Goal: Transaction & Acquisition: Purchase product/service

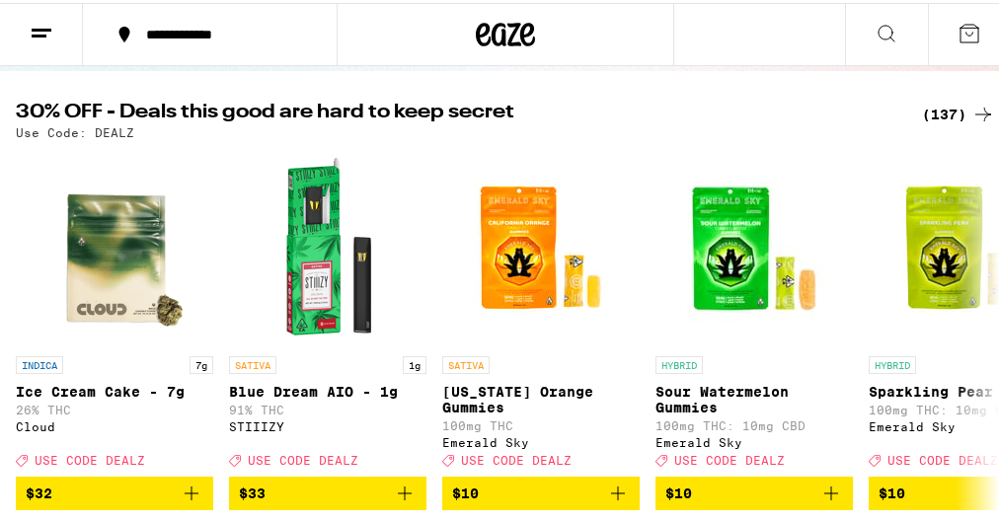
scroll to position [189, 0]
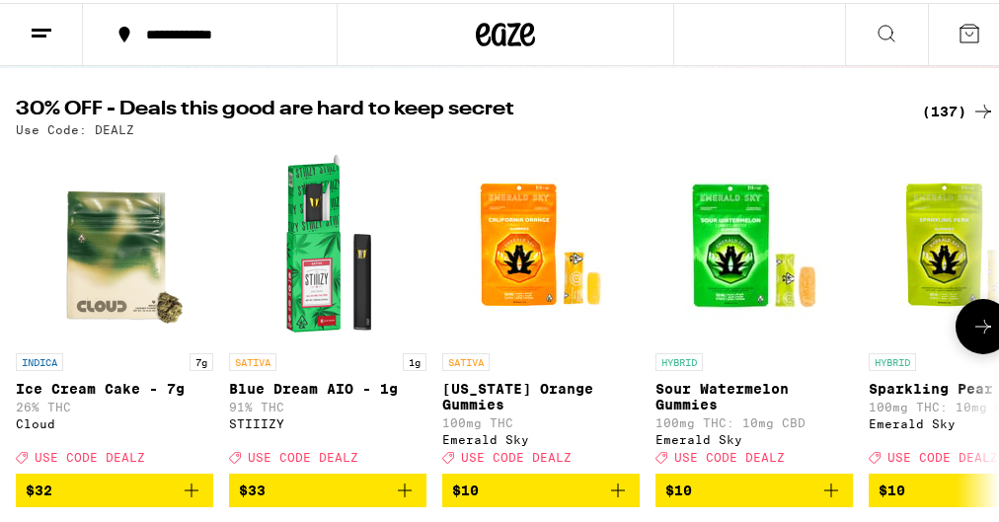
click at [971, 331] on icon at bounding box center [983, 324] width 24 height 24
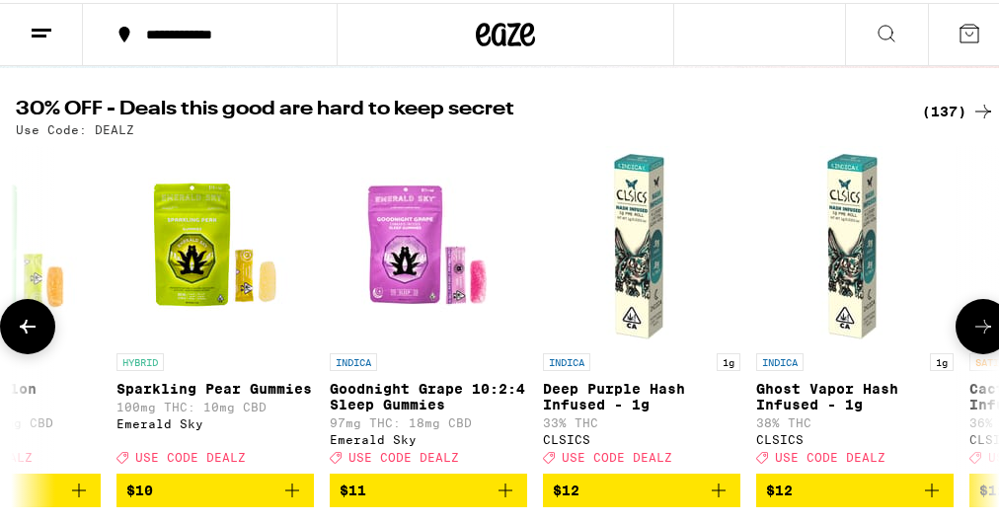
click at [971, 331] on icon at bounding box center [983, 324] width 24 height 24
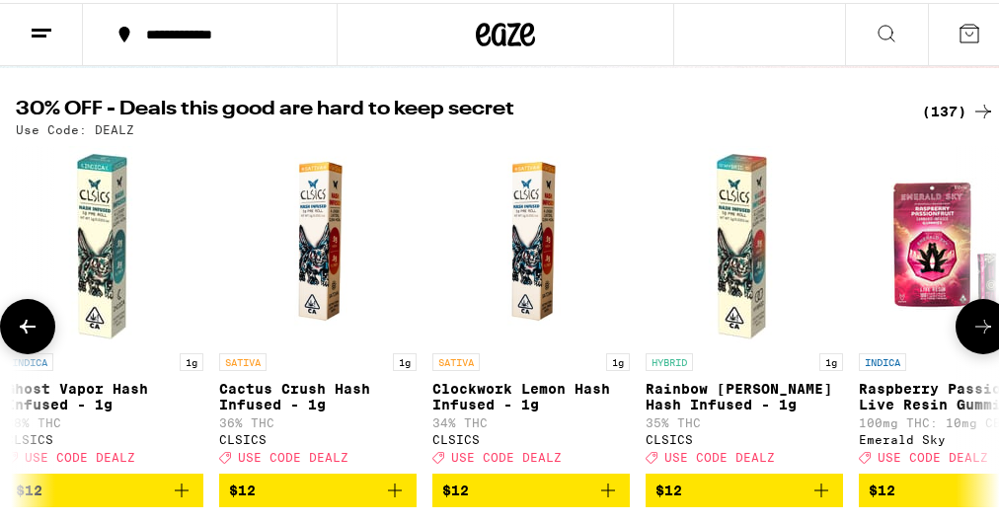
click at [971, 331] on icon at bounding box center [983, 324] width 24 height 24
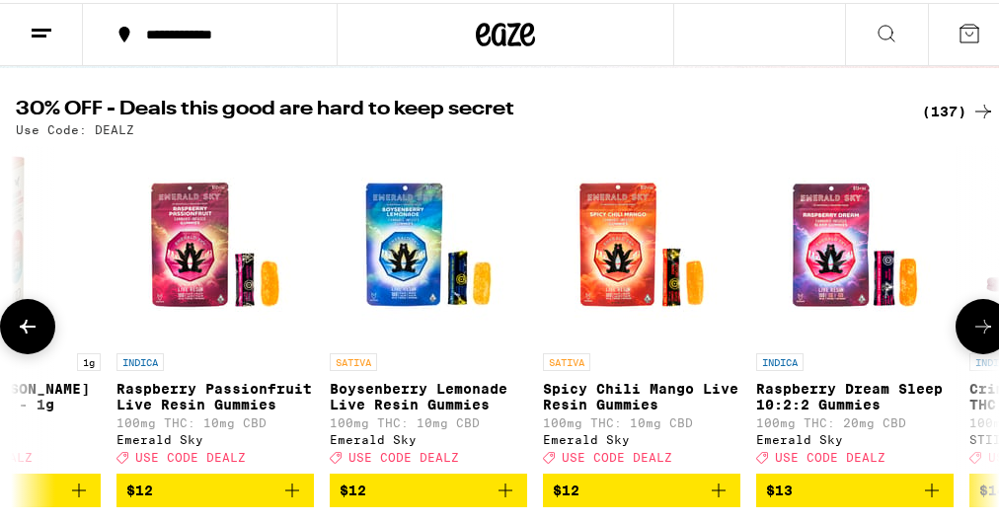
click at [971, 331] on icon at bounding box center [983, 324] width 24 height 24
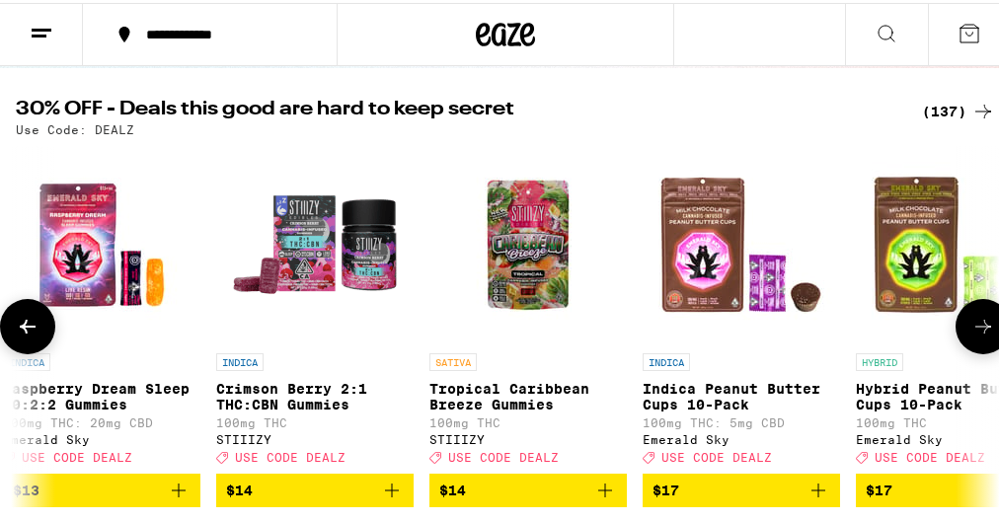
click at [971, 331] on icon at bounding box center [983, 324] width 24 height 24
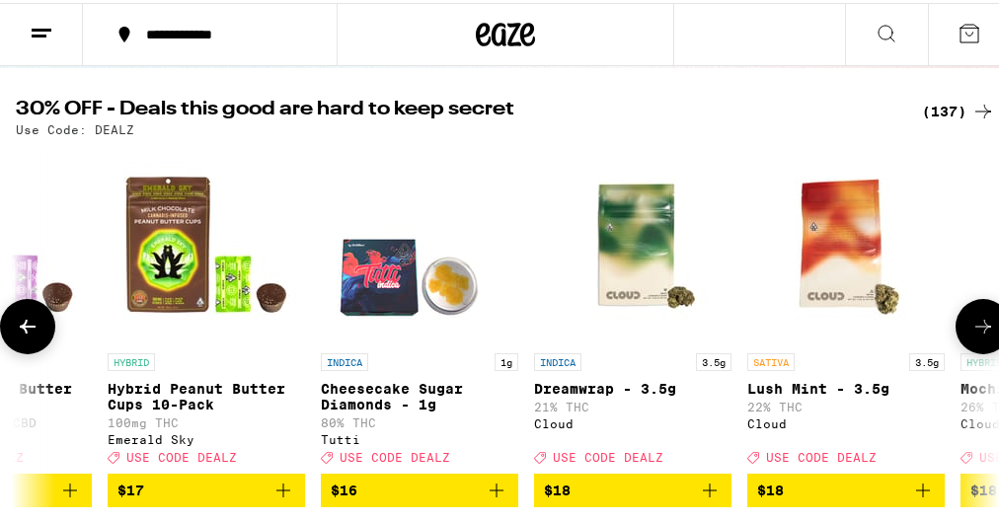
click at [971, 331] on icon at bounding box center [983, 324] width 24 height 24
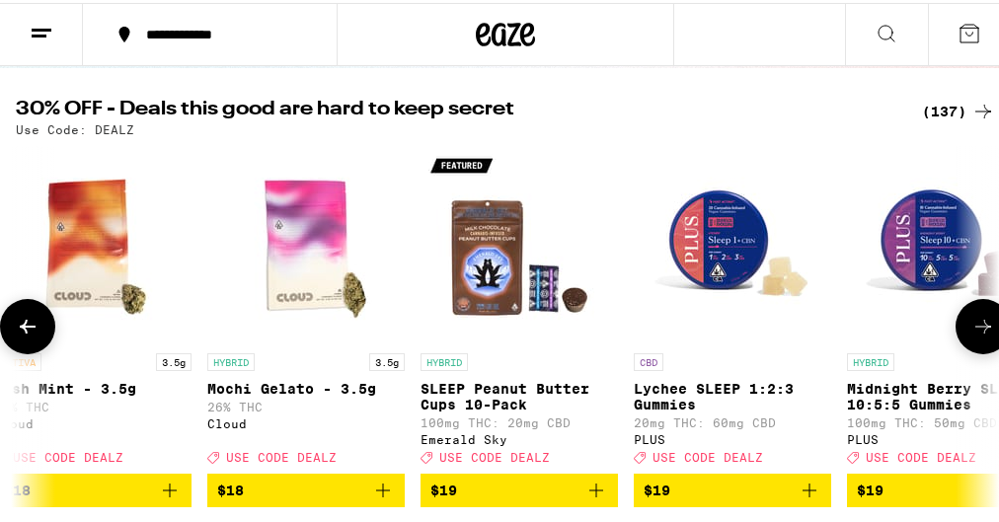
click at [971, 331] on icon at bounding box center [983, 324] width 24 height 24
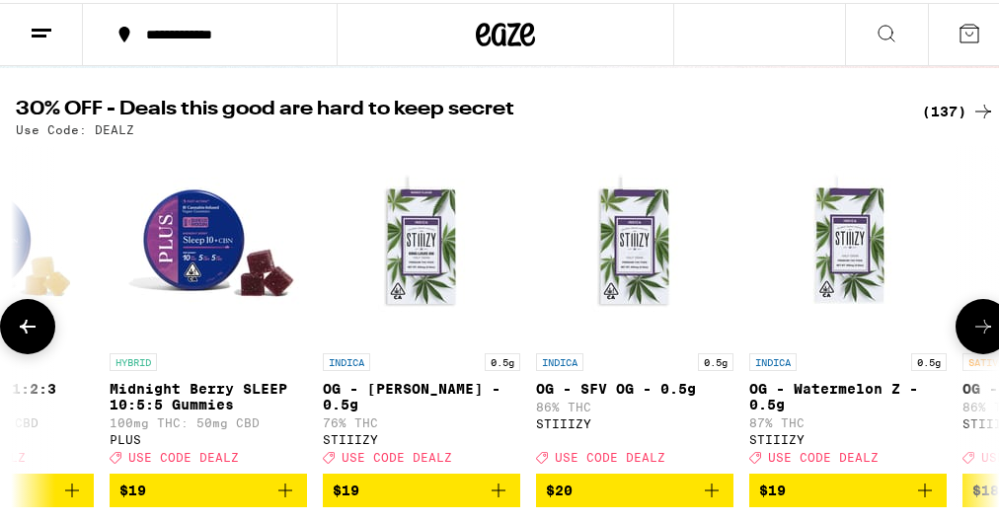
click at [971, 331] on icon at bounding box center [983, 324] width 24 height 24
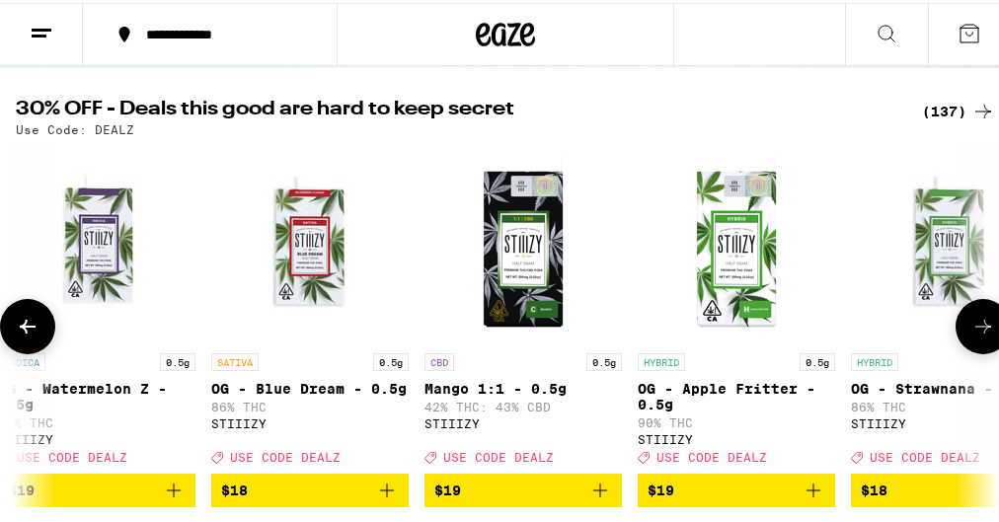
click at [971, 331] on icon at bounding box center [983, 324] width 24 height 24
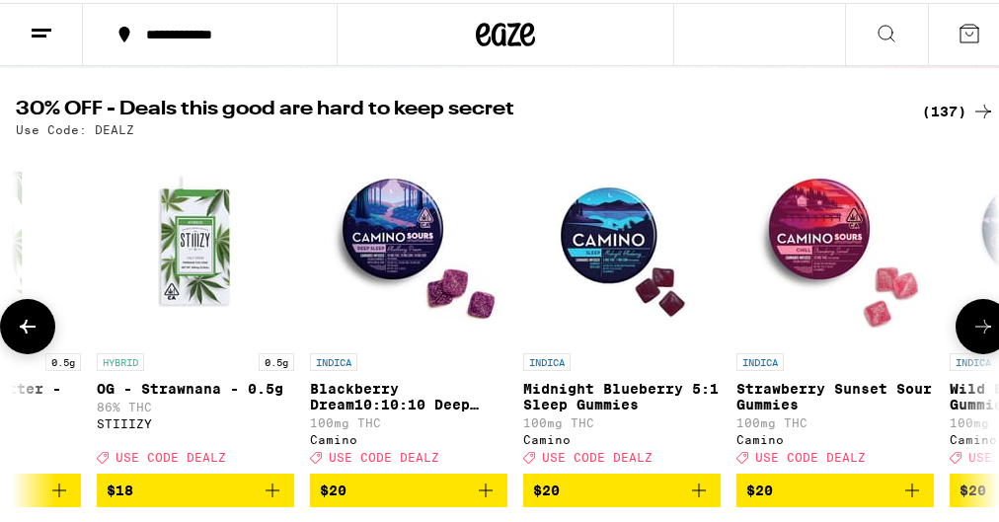
click at [971, 331] on icon at bounding box center [983, 324] width 24 height 24
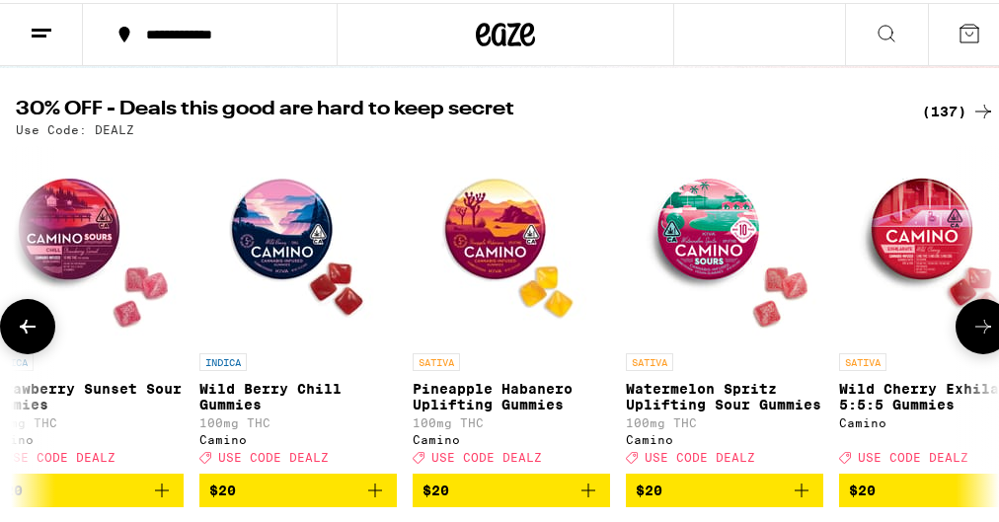
click at [971, 331] on icon at bounding box center [983, 324] width 24 height 24
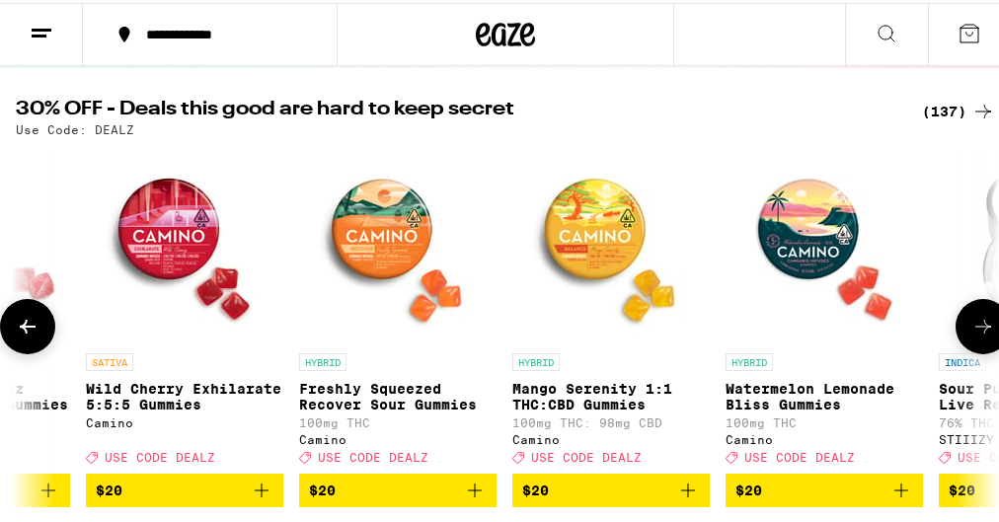
click at [971, 331] on icon at bounding box center [983, 324] width 24 height 24
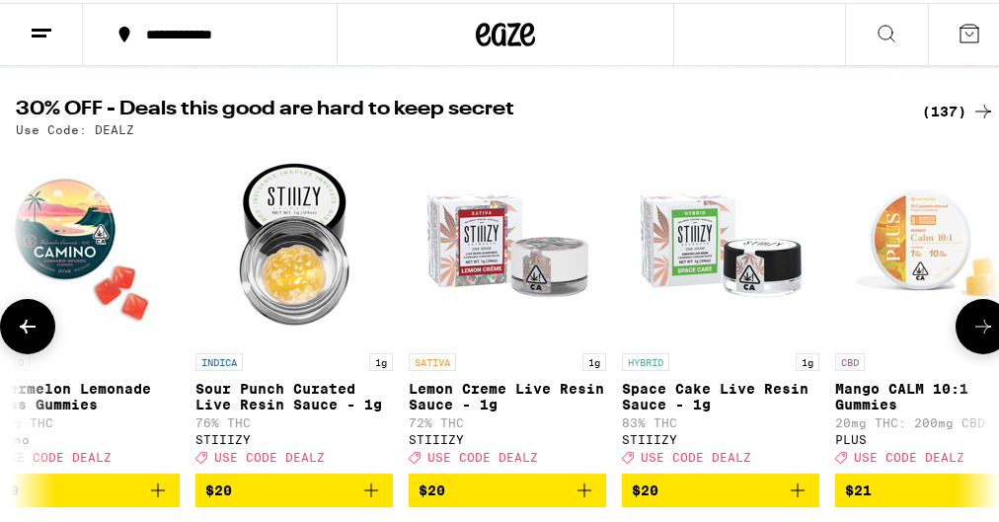
click at [971, 331] on icon at bounding box center [983, 324] width 24 height 24
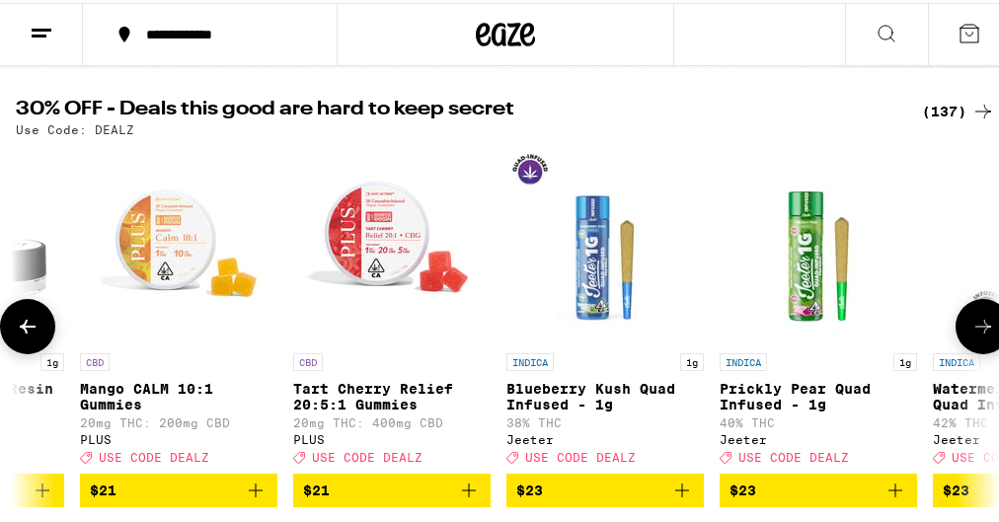
click at [971, 331] on icon at bounding box center [983, 324] width 24 height 24
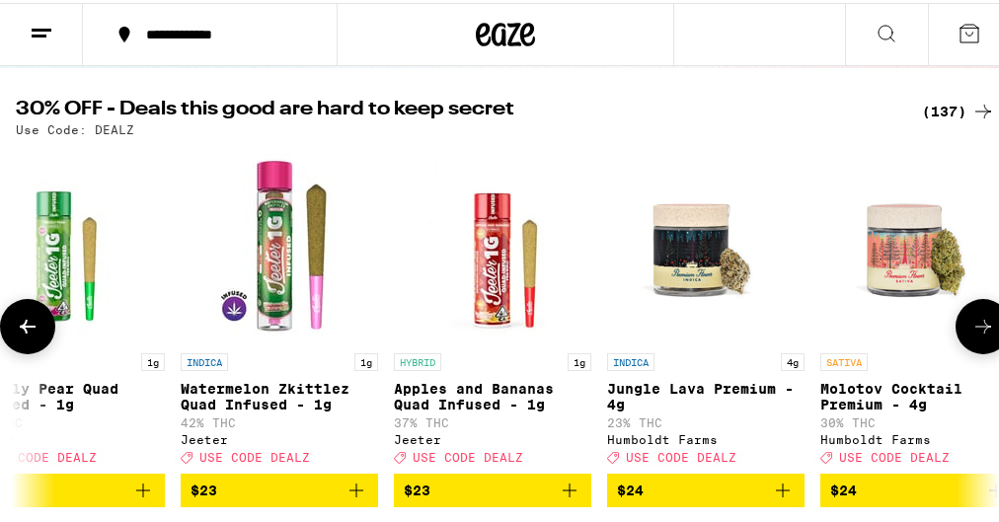
click at [971, 330] on icon at bounding box center [983, 324] width 24 height 24
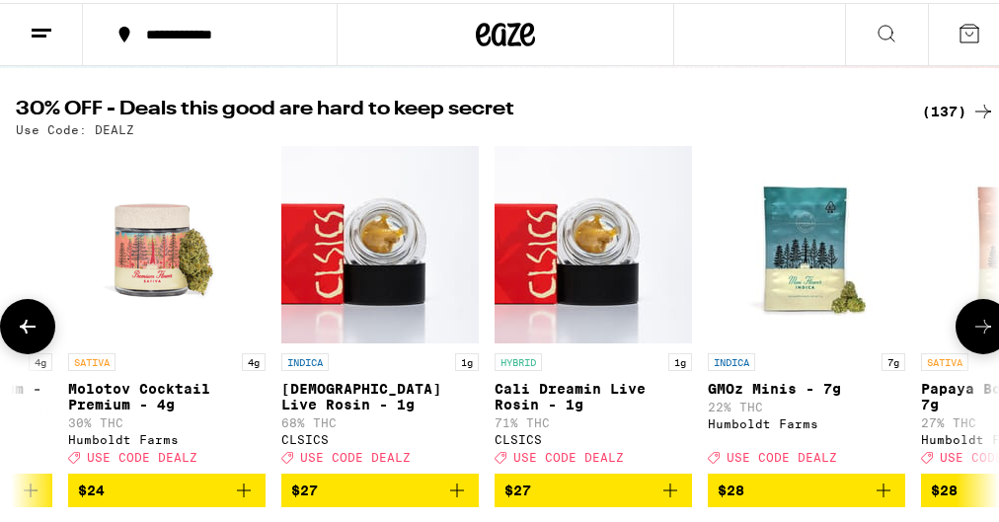
click at [971, 330] on icon at bounding box center [983, 324] width 24 height 24
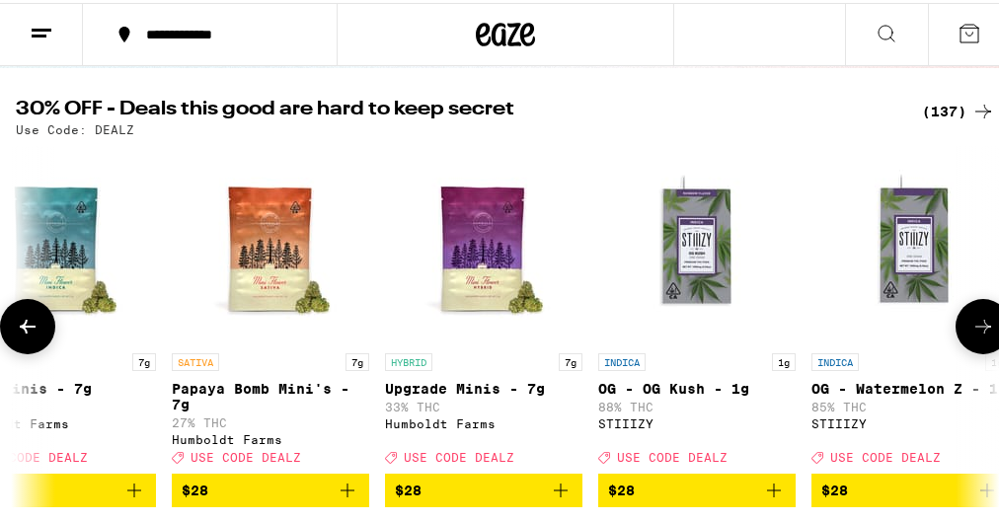
click at [971, 330] on icon at bounding box center [983, 324] width 24 height 24
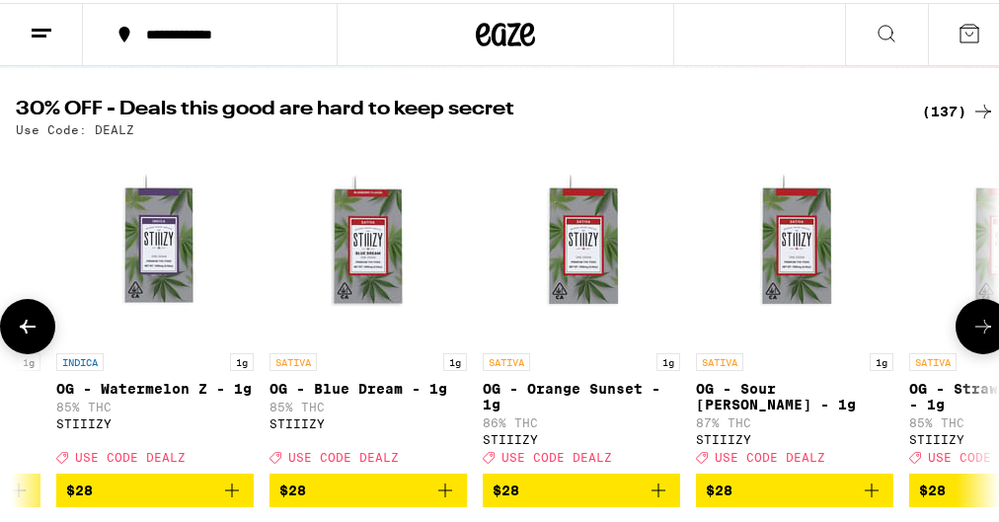
click at [971, 330] on icon at bounding box center [983, 324] width 24 height 24
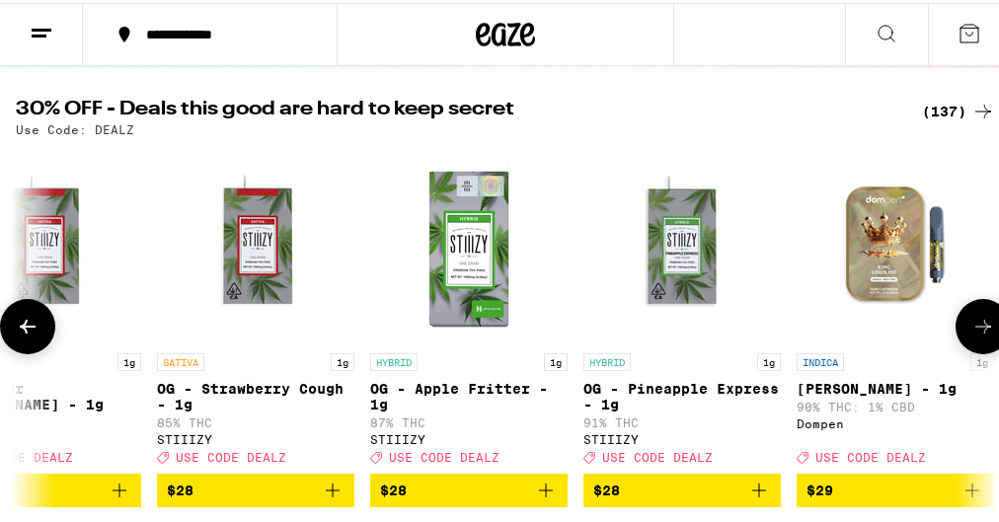
click at [971, 330] on icon at bounding box center [983, 324] width 24 height 24
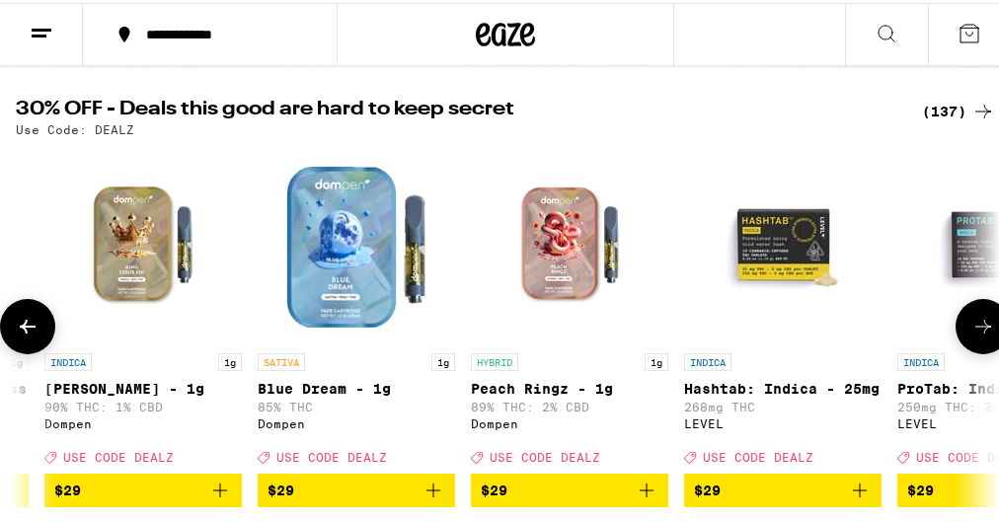
click at [971, 330] on icon at bounding box center [983, 324] width 24 height 24
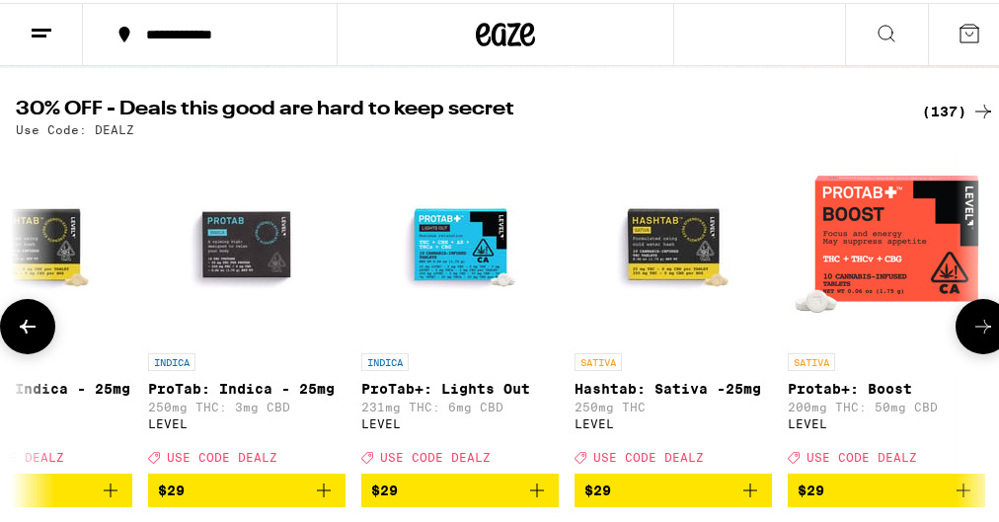
click at [971, 330] on icon at bounding box center [983, 324] width 24 height 24
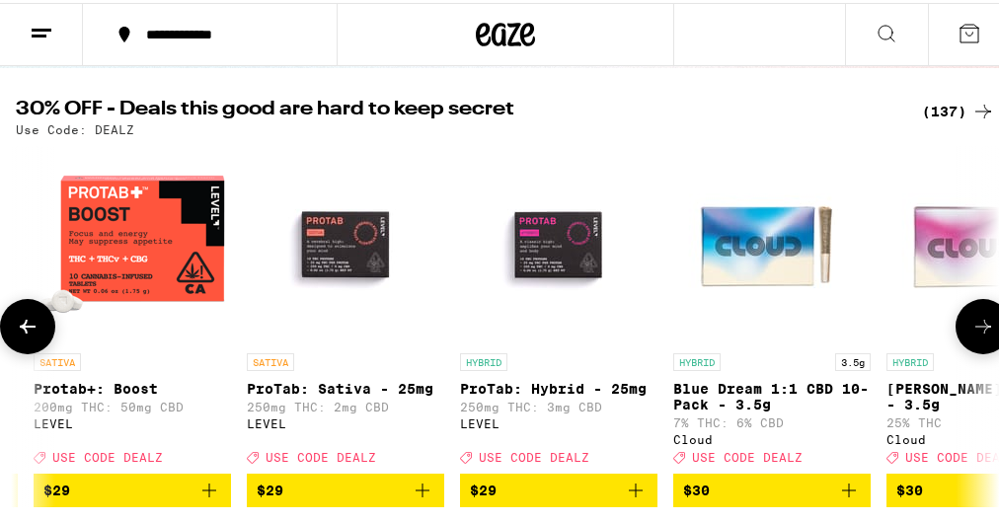
click at [971, 330] on icon at bounding box center [983, 324] width 24 height 24
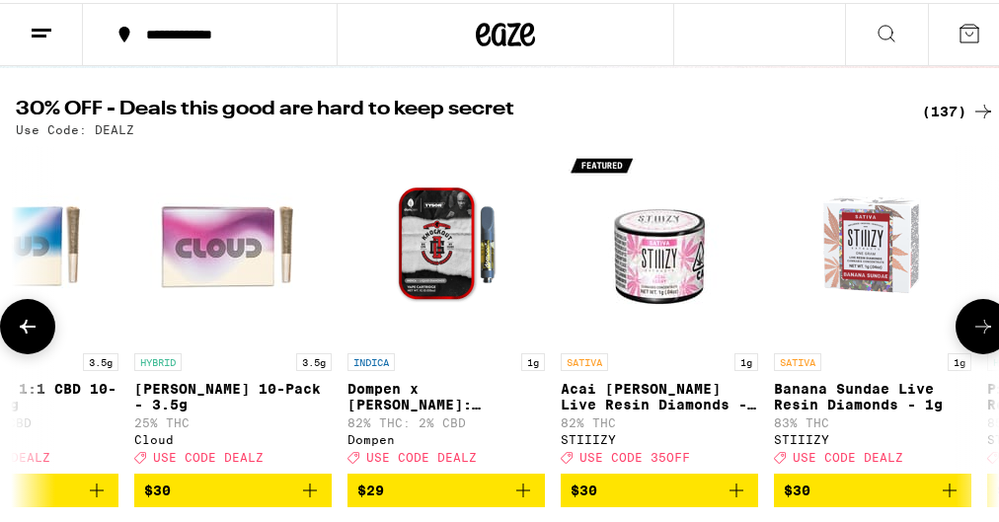
click at [971, 330] on icon at bounding box center [983, 324] width 24 height 24
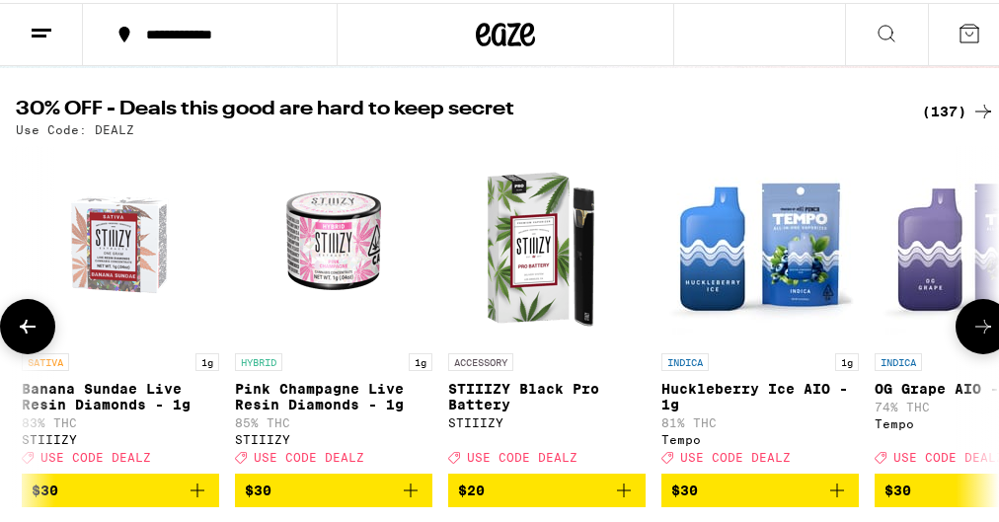
scroll to position [0, 17260]
click at [971, 330] on icon at bounding box center [983, 324] width 24 height 24
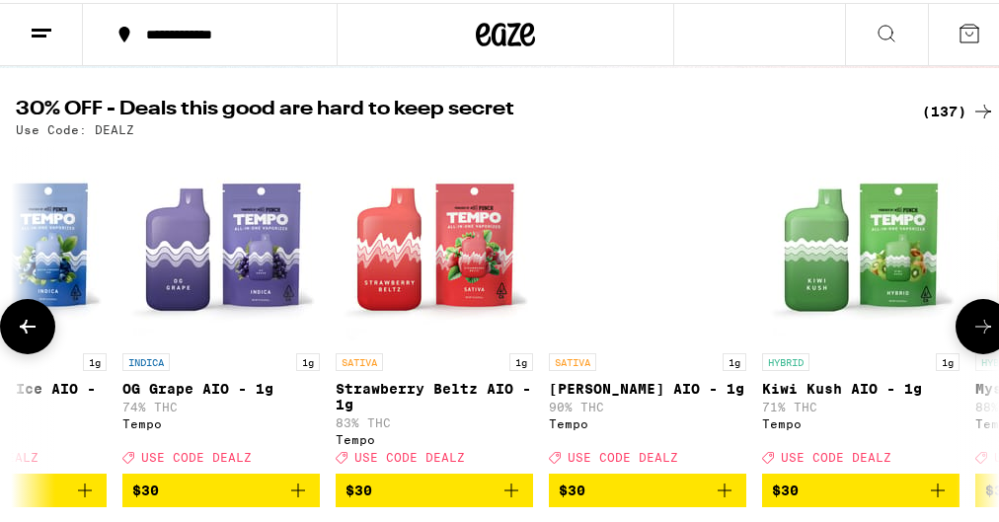
click at [971, 330] on icon at bounding box center [983, 324] width 24 height 24
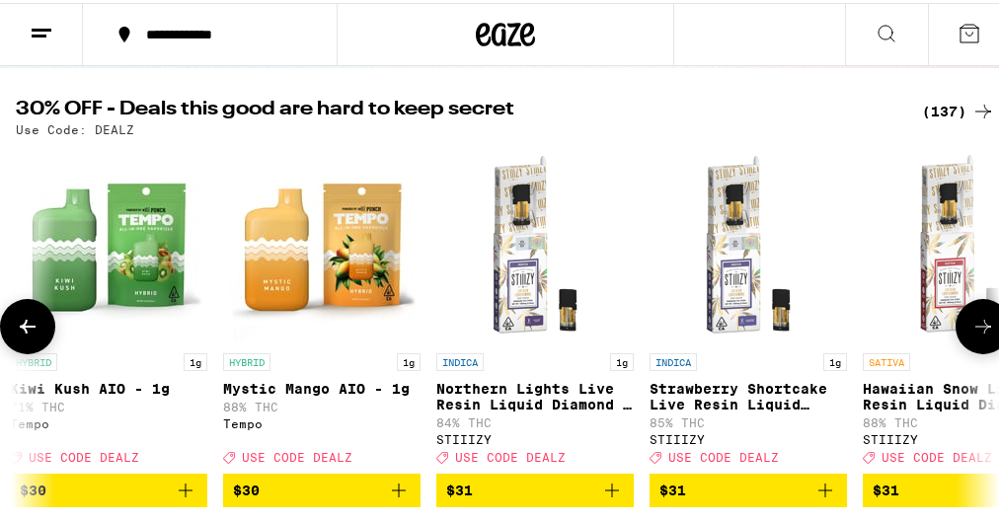
click at [971, 330] on icon at bounding box center [983, 324] width 24 height 24
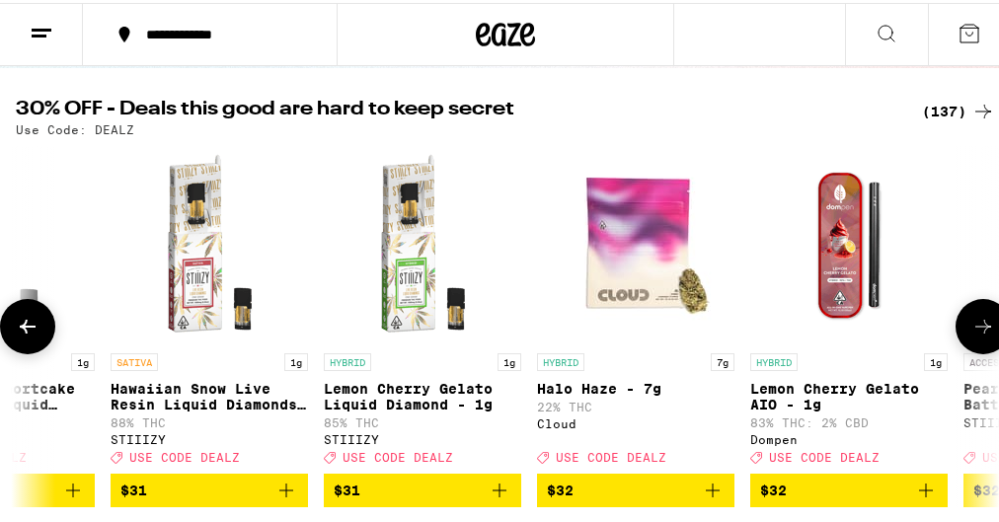
click at [971, 330] on icon at bounding box center [983, 324] width 24 height 24
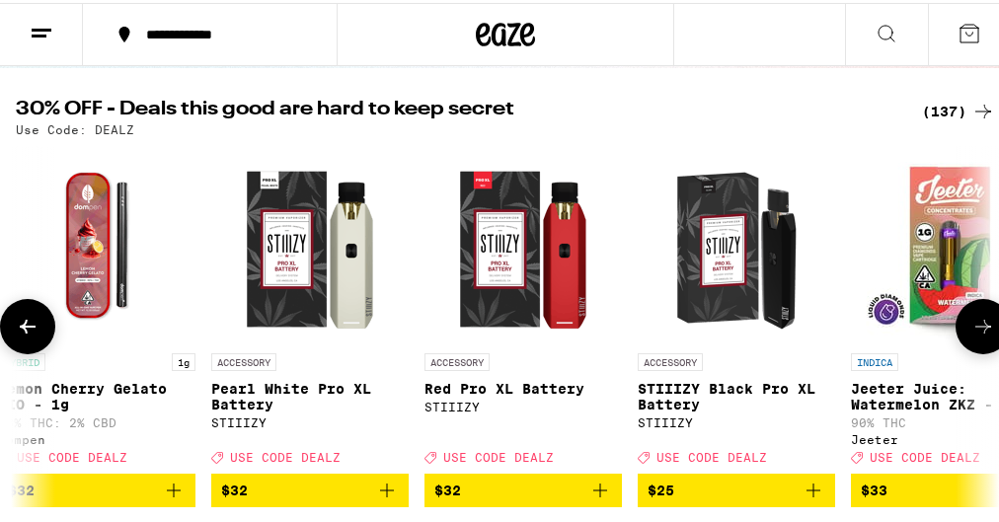
click at [971, 330] on icon at bounding box center [983, 324] width 24 height 24
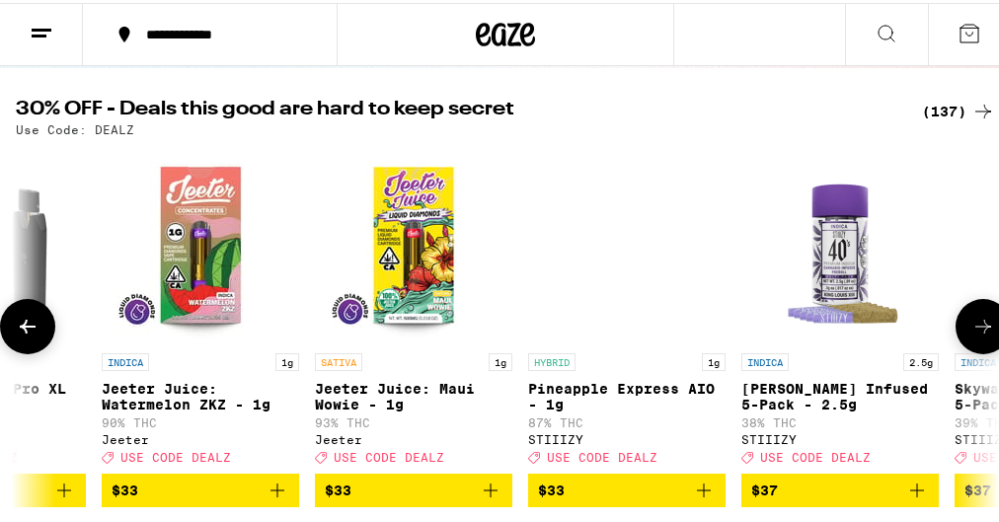
scroll to position [0, 21020]
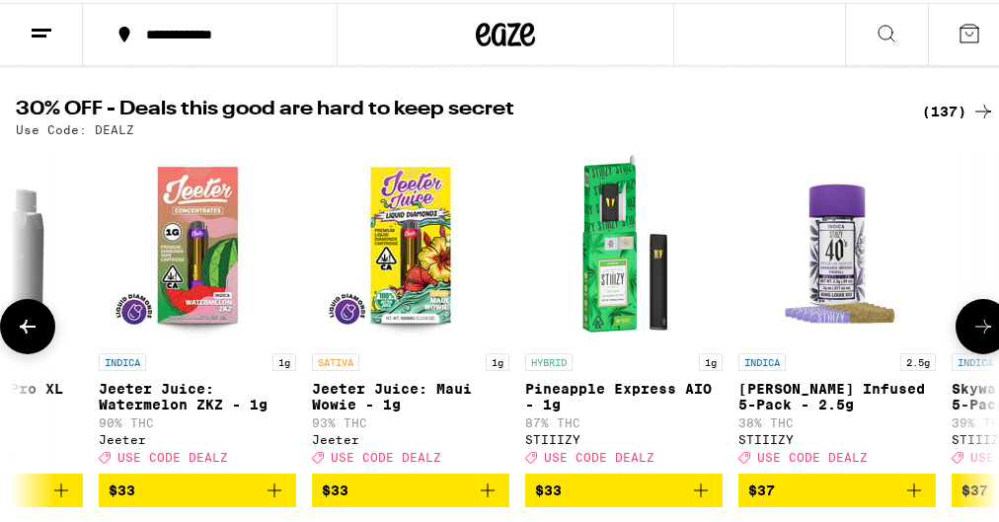
click at [971, 330] on icon at bounding box center [983, 324] width 24 height 24
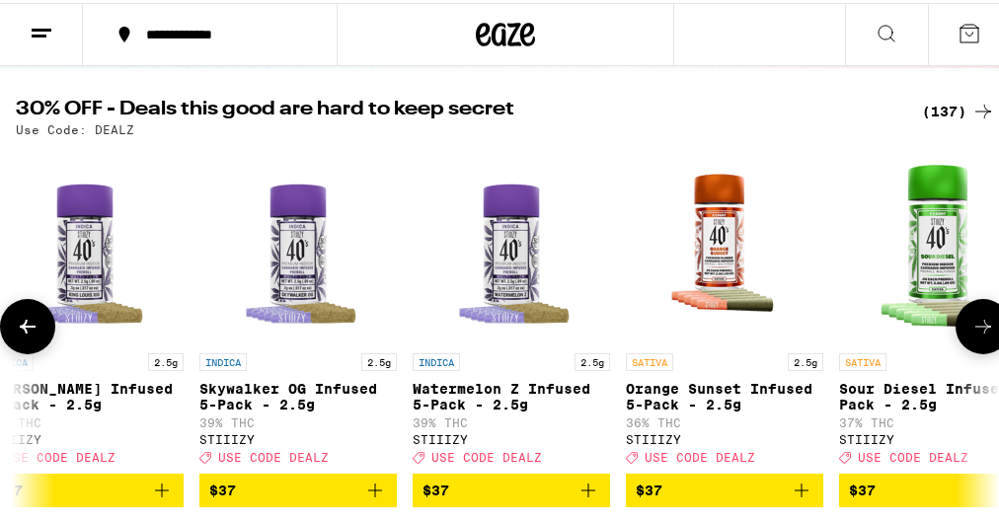
scroll to position [0, 21772]
click at [971, 330] on icon at bounding box center [983, 324] width 24 height 24
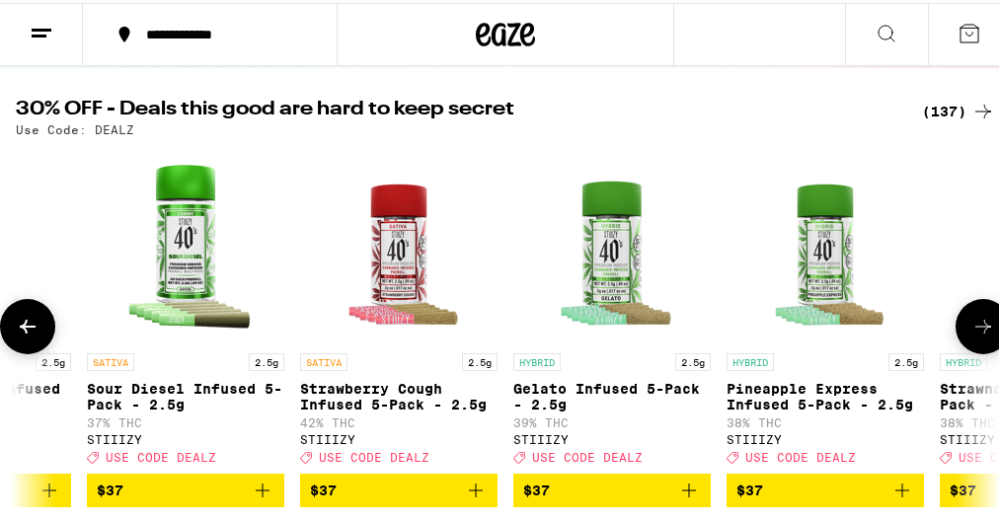
scroll to position [0, 22524]
click at [971, 330] on icon at bounding box center [983, 324] width 24 height 24
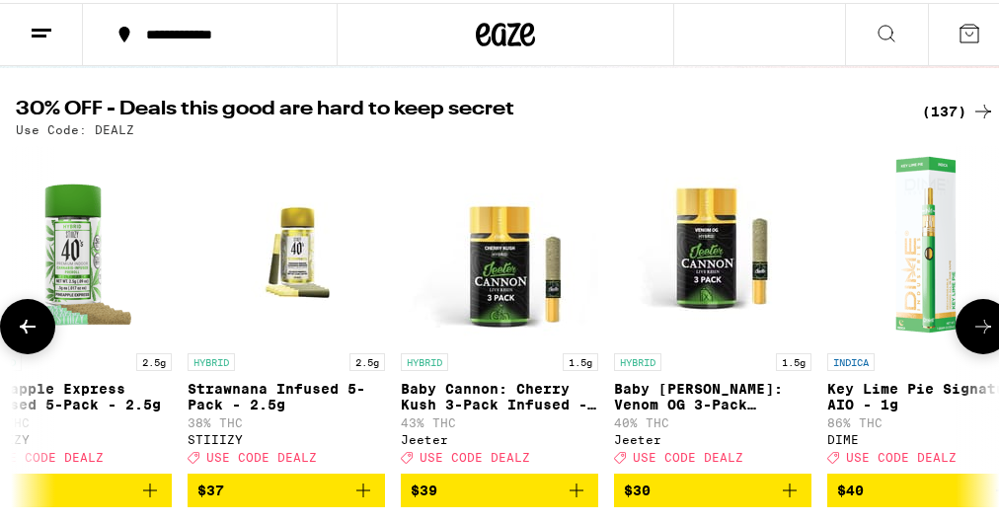
scroll to position [0, 23276]
click at [971, 330] on icon at bounding box center [983, 324] width 24 height 24
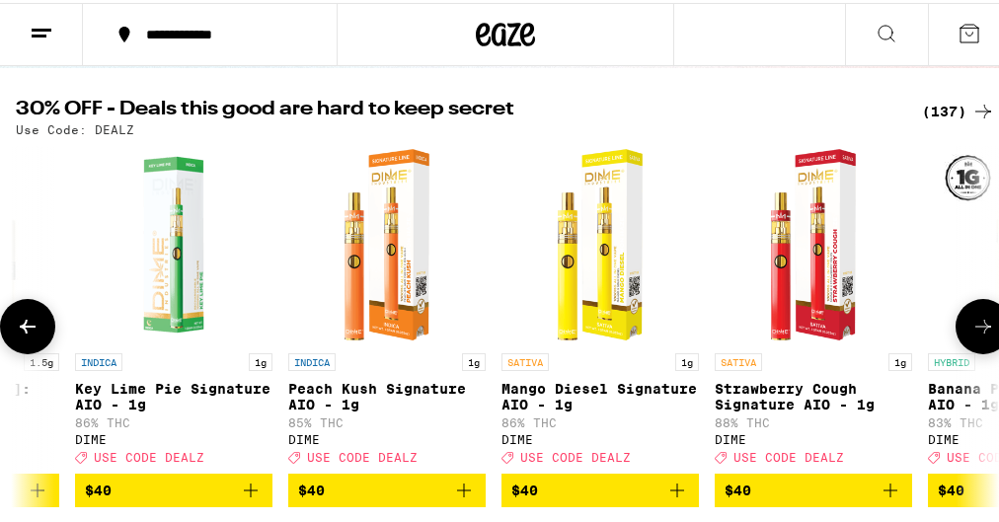
click at [971, 330] on icon at bounding box center [983, 324] width 24 height 24
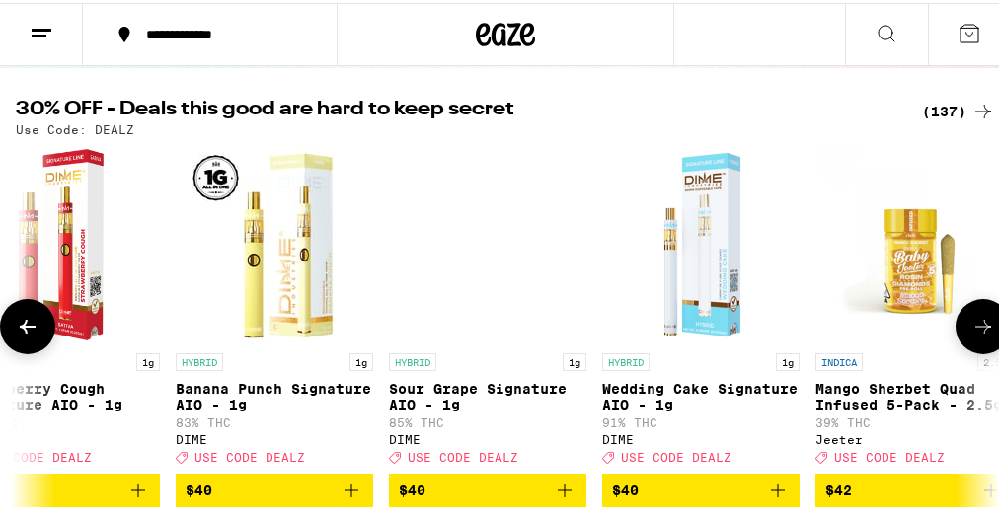
click at [971, 330] on icon at bounding box center [983, 324] width 24 height 24
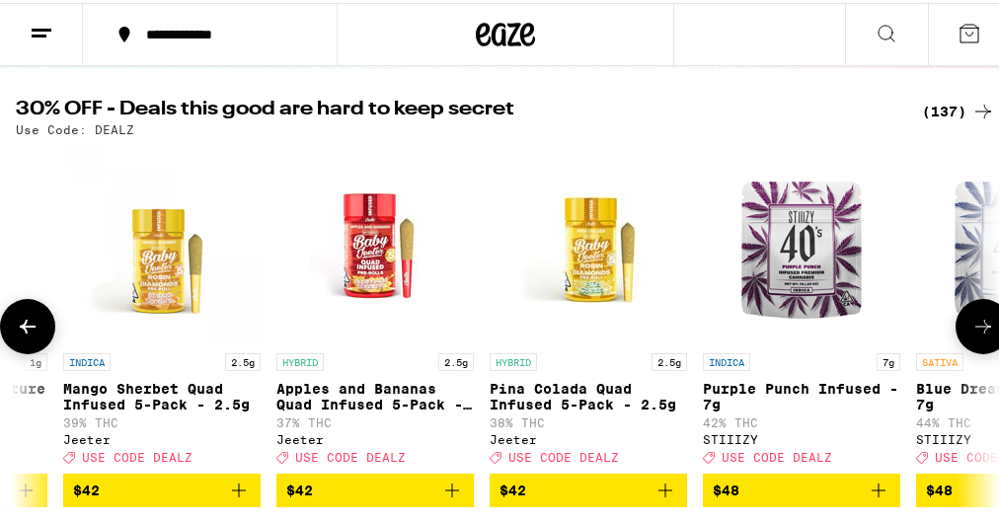
scroll to position [0, 25532]
click at [971, 330] on icon at bounding box center [983, 324] width 24 height 24
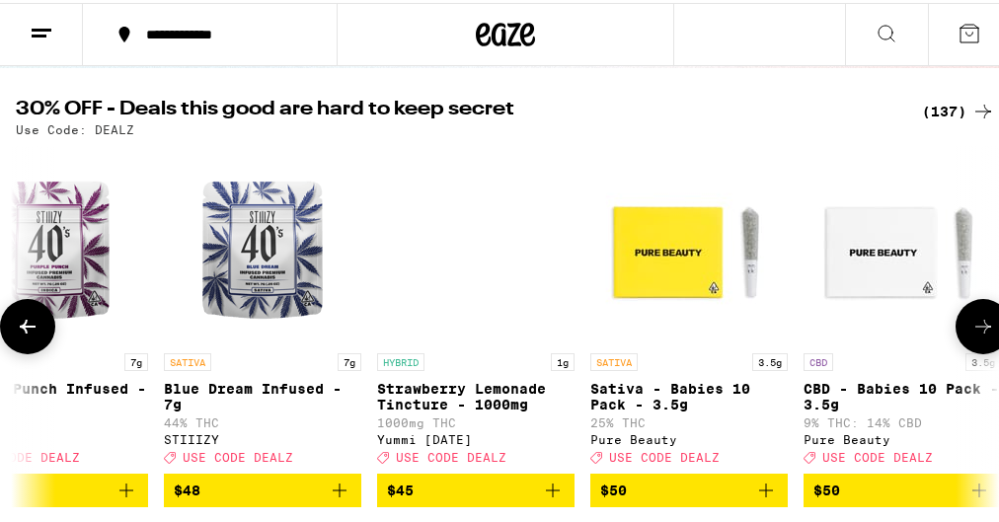
scroll to position [0, 26284]
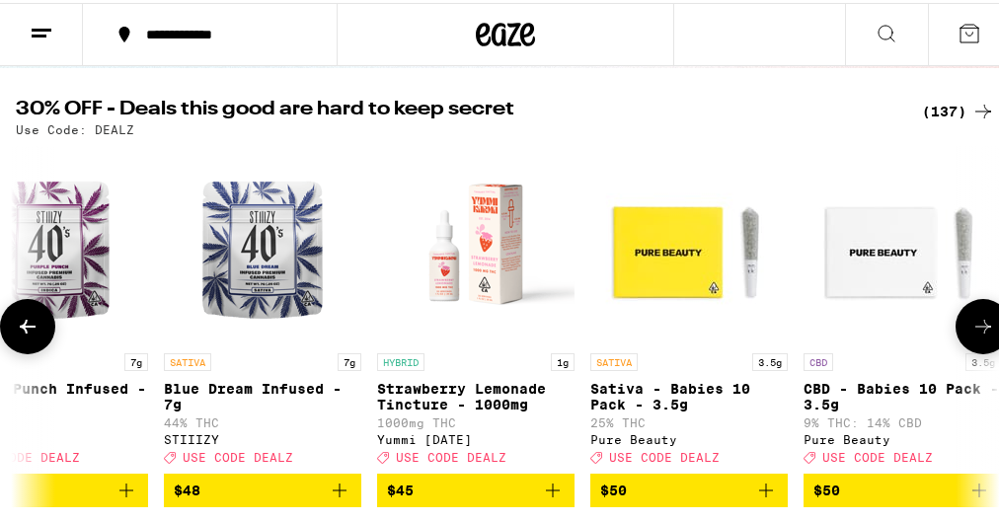
click at [319, 496] on span "$48" at bounding box center [263, 488] width 178 height 24
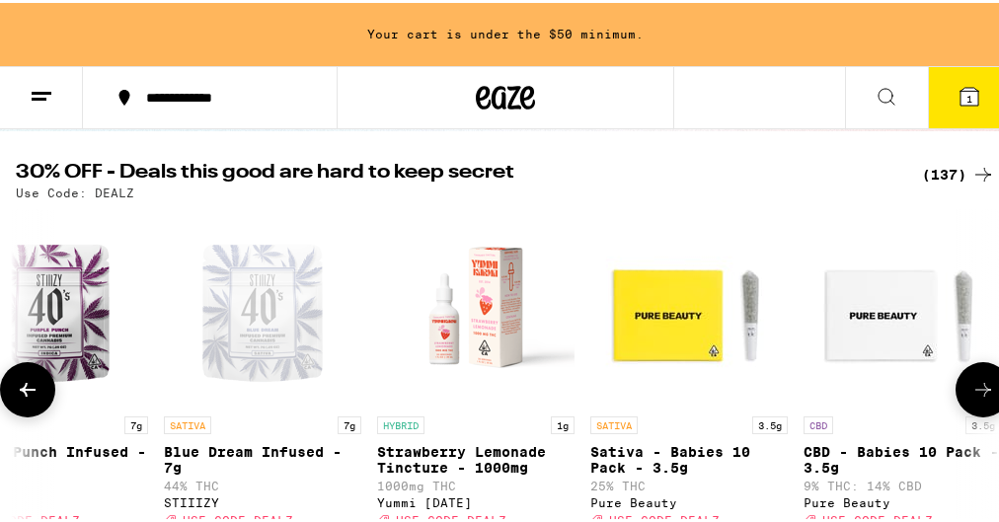
scroll to position [253, 0]
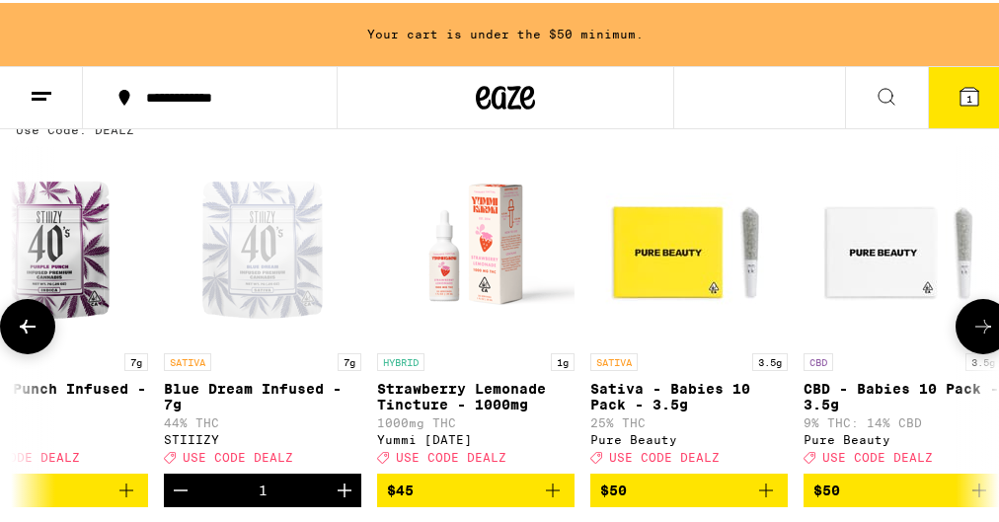
click at [121, 494] on icon "Add to bag" at bounding box center [126, 488] width 14 height 14
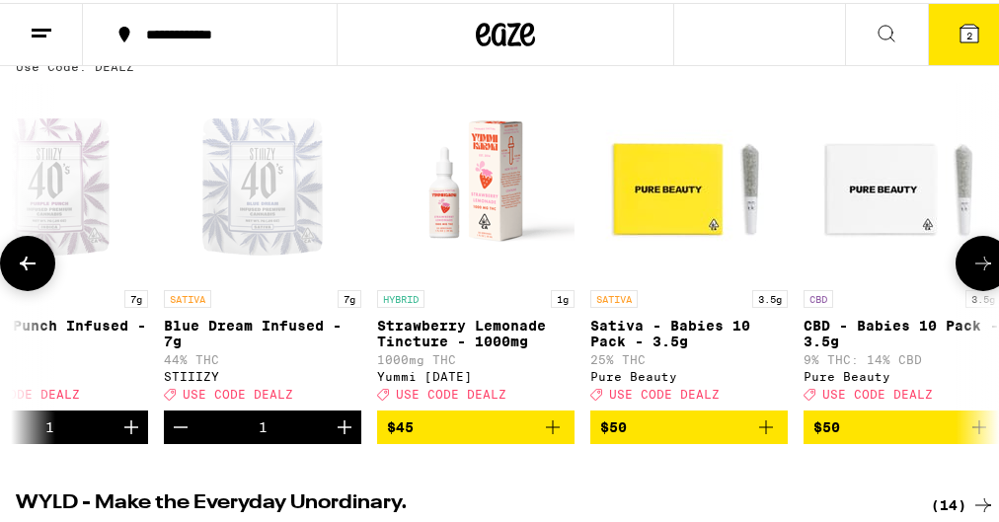
scroll to position [189, 0]
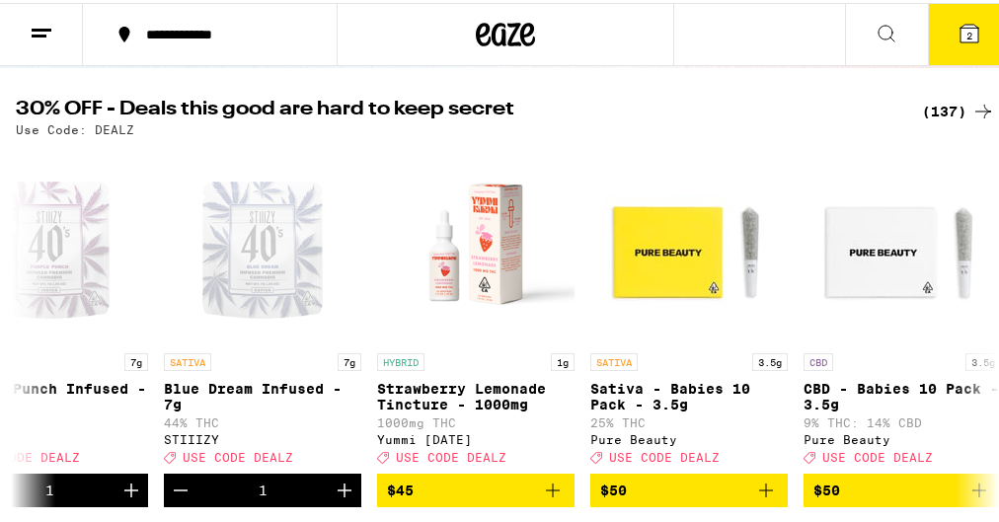
click at [960, 25] on icon at bounding box center [969, 31] width 18 height 18
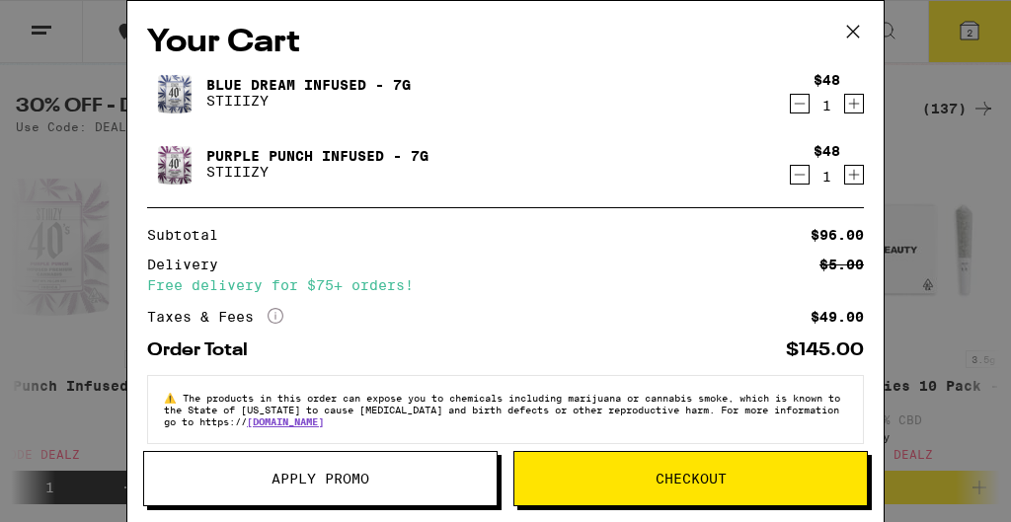
click at [466, 484] on span "Apply Promo" at bounding box center [320, 479] width 352 height 14
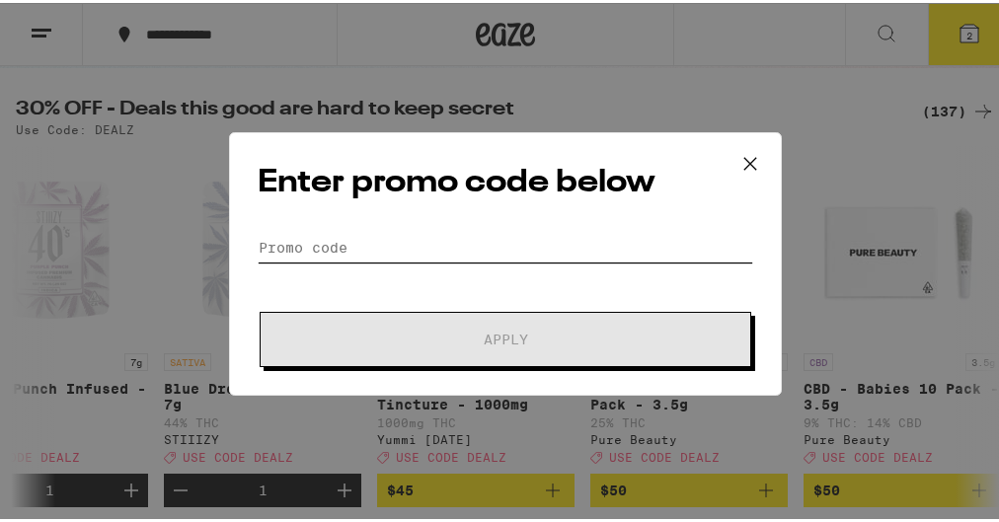
click at [422, 248] on input "Promo Code" at bounding box center [505, 245] width 495 height 30
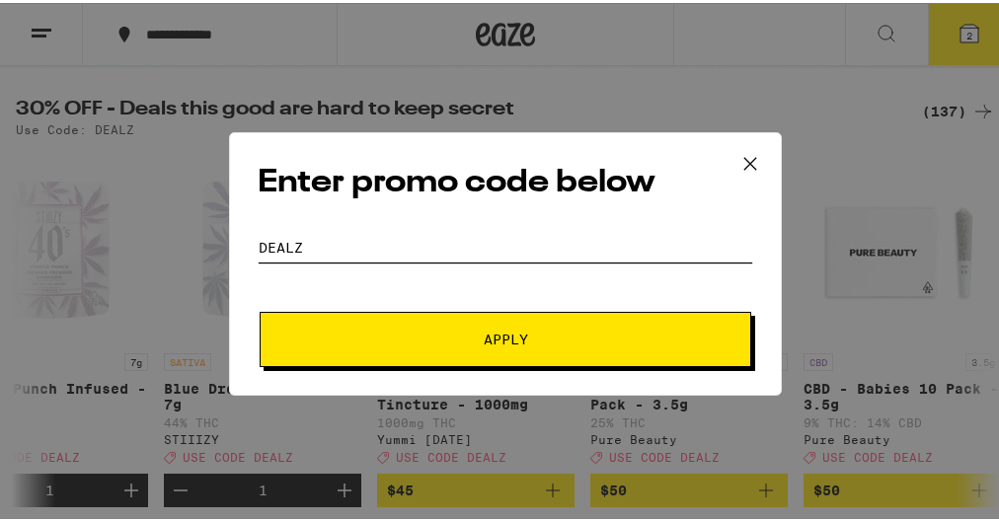
type input "dealz"
click at [476, 350] on button "Apply" at bounding box center [505, 336] width 491 height 55
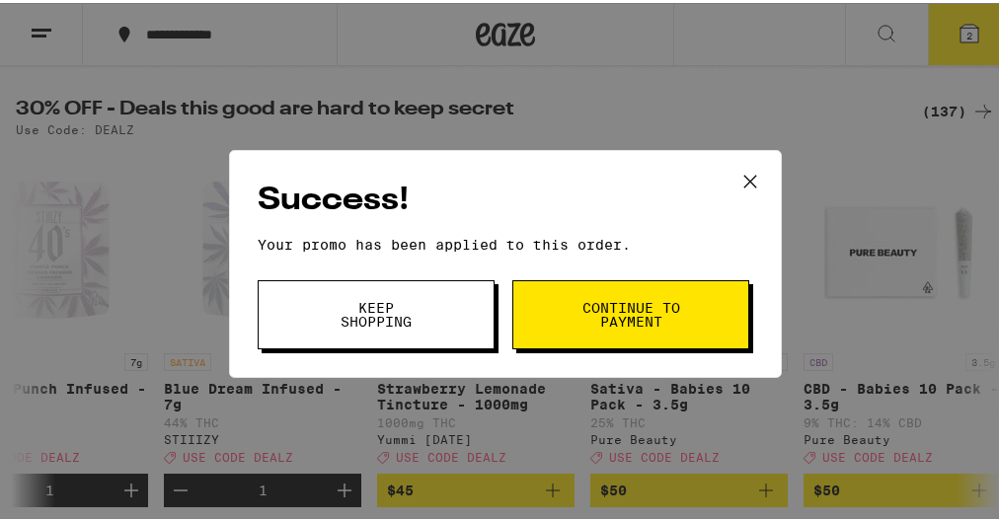
click at [566, 317] on button "Continue to payment" at bounding box center [630, 311] width 237 height 69
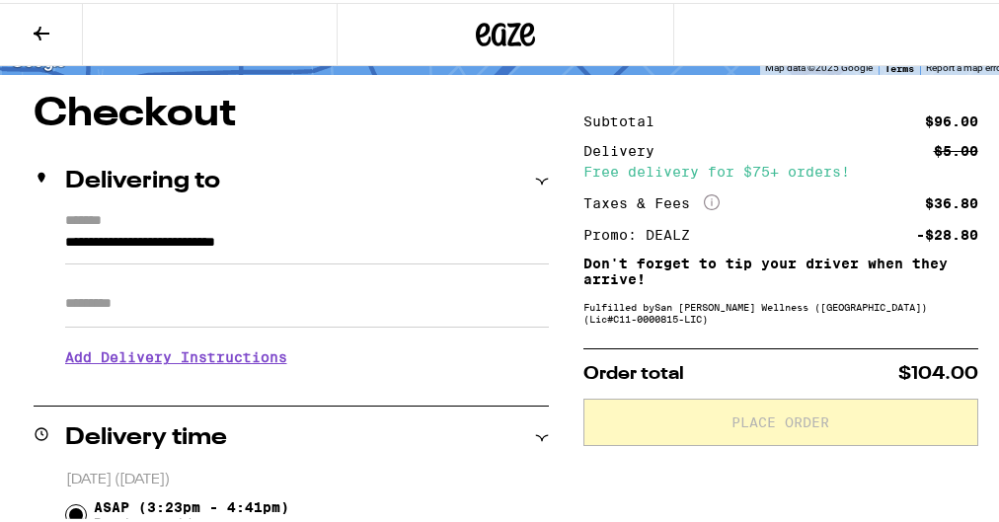
scroll to position [158, 0]
